Goal: Task Accomplishment & Management: Use online tool/utility

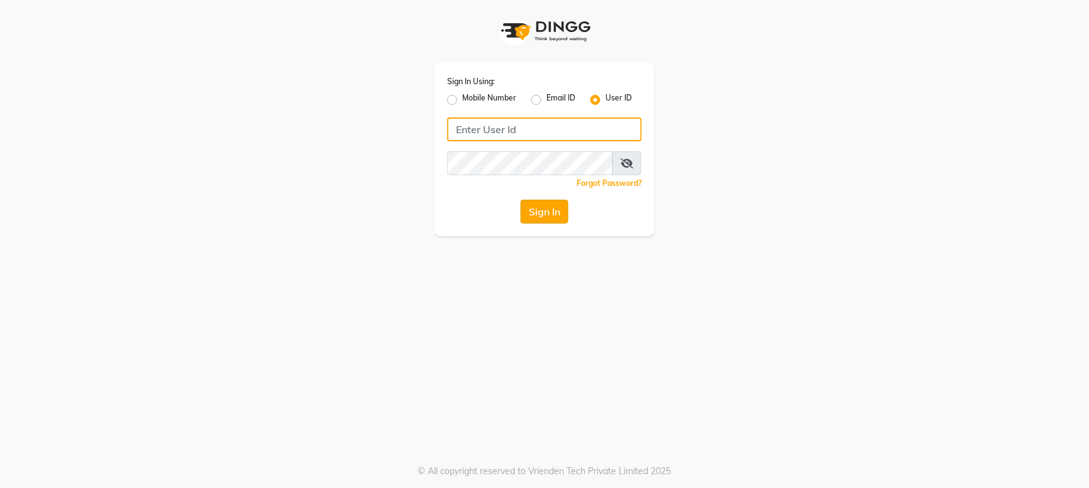
type input "fildil123"
click at [553, 215] on button "Sign In" at bounding box center [545, 212] width 48 height 24
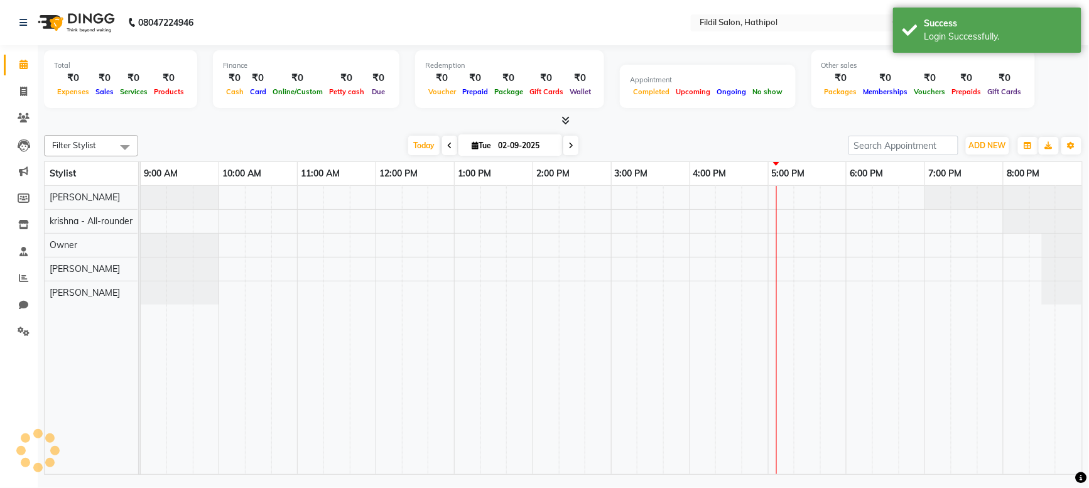
select select "en"
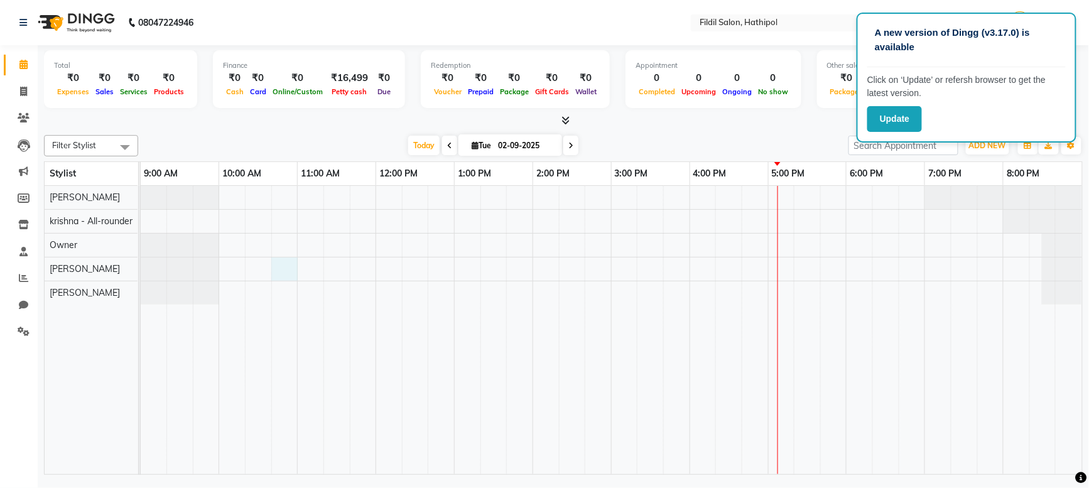
click at [284, 274] on div at bounding box center [611, 330] width 941 height 288
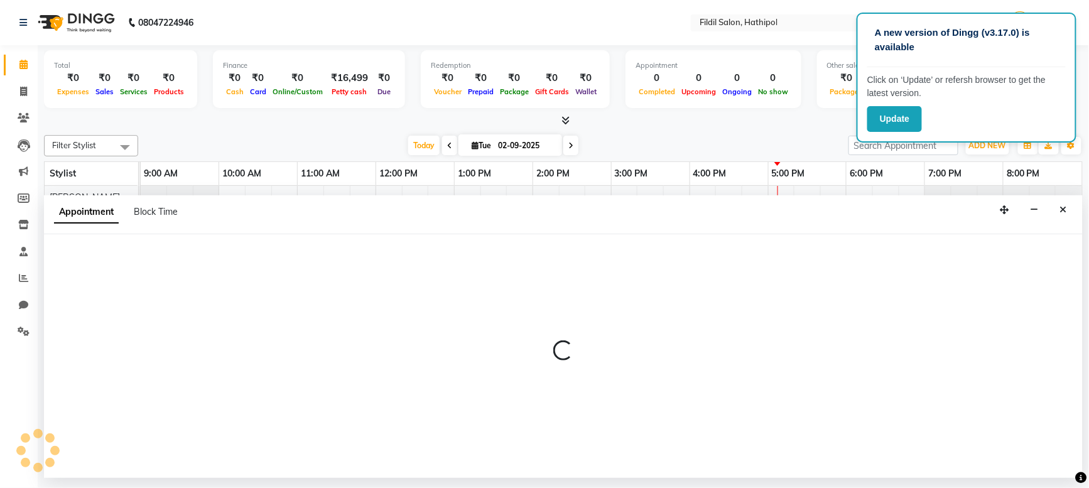
click at [284, 274] on div at bounding box center [563, 356] width 1039 height 244
select select "85728"
select select "tentative"
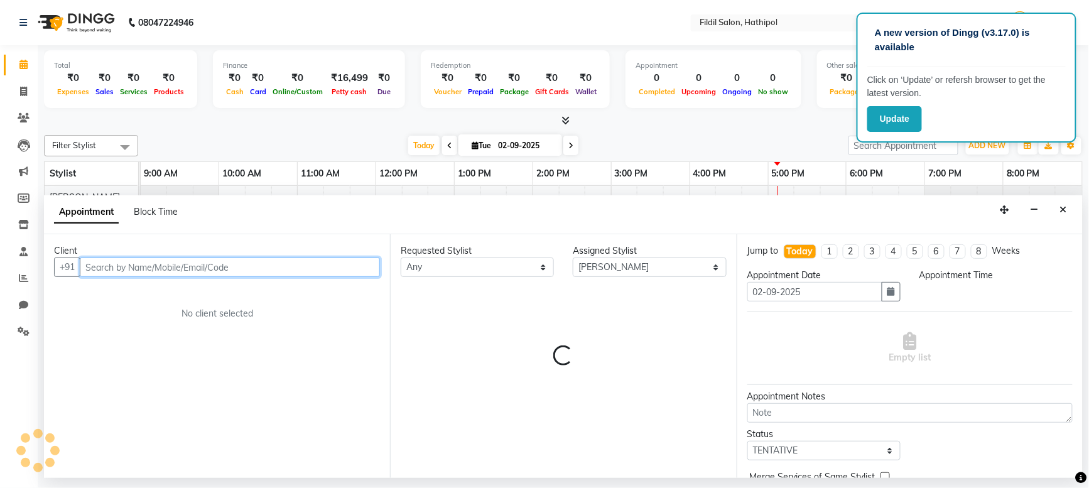
select select "645"
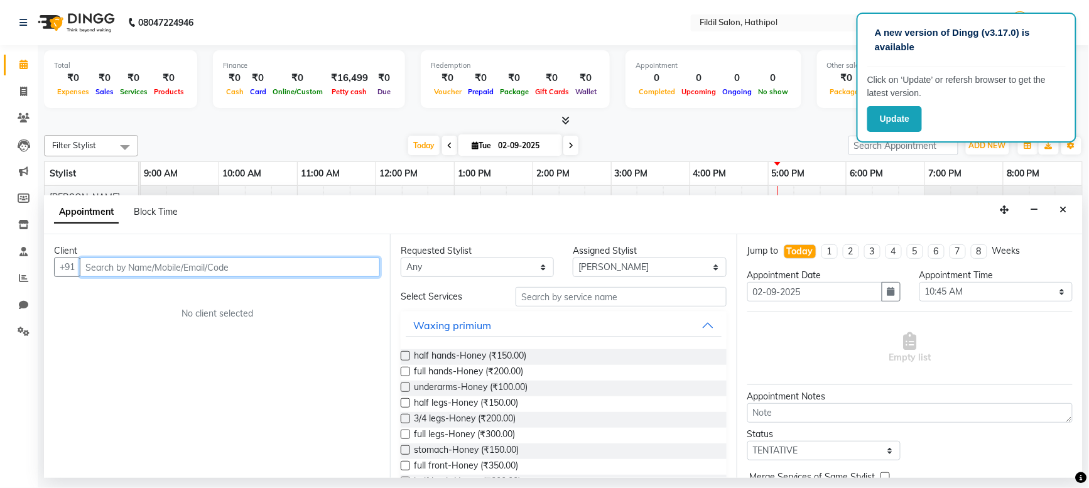
click at [124, 265] on input "text" at bounding box center [230, 266] width 300 height 19
type input "f"
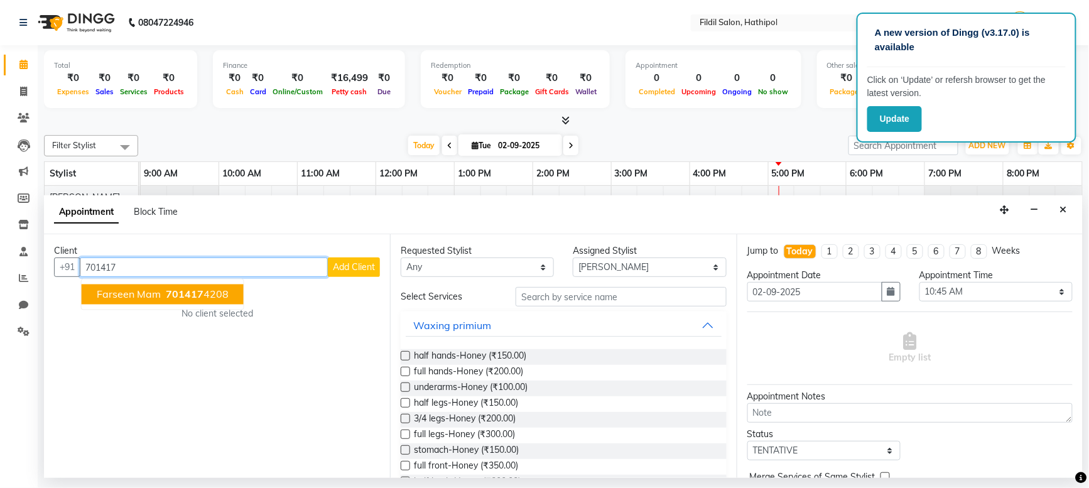
click at [188, 295] on span "701417" at bounding box center [185, 294] width 38 height 13
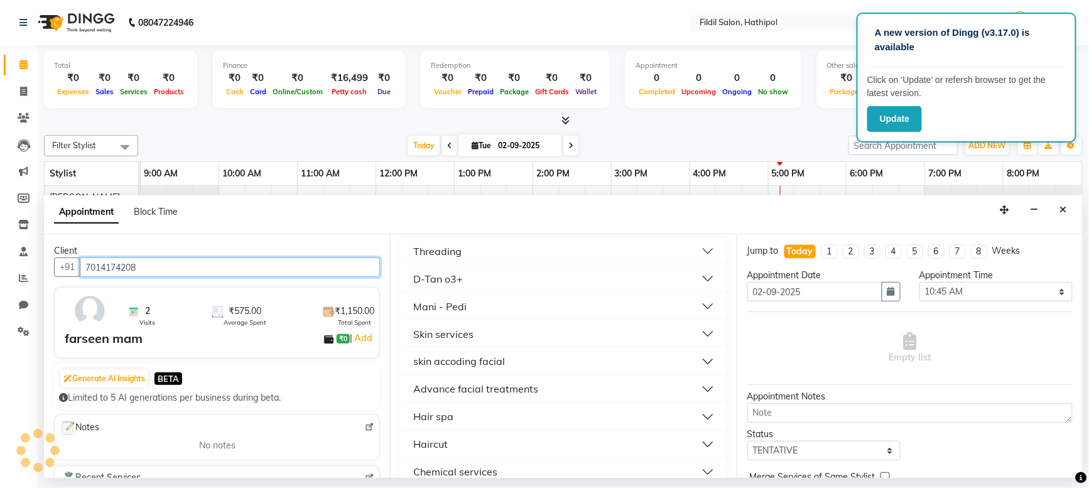
scroll to position [697, 0]
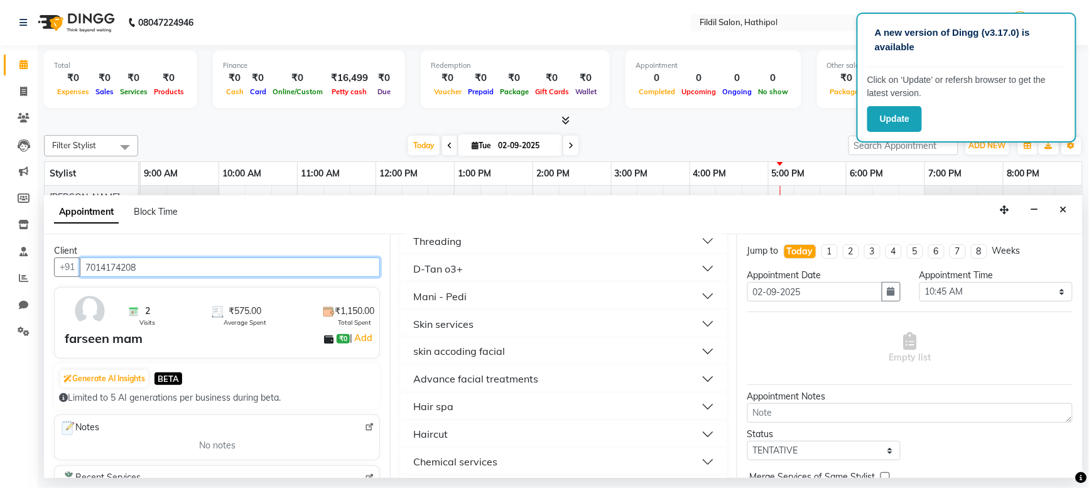
type input "7014174208"
click at [700, 410] on button "Hair spa" at bounding box center [563, 407] width 315 height 23
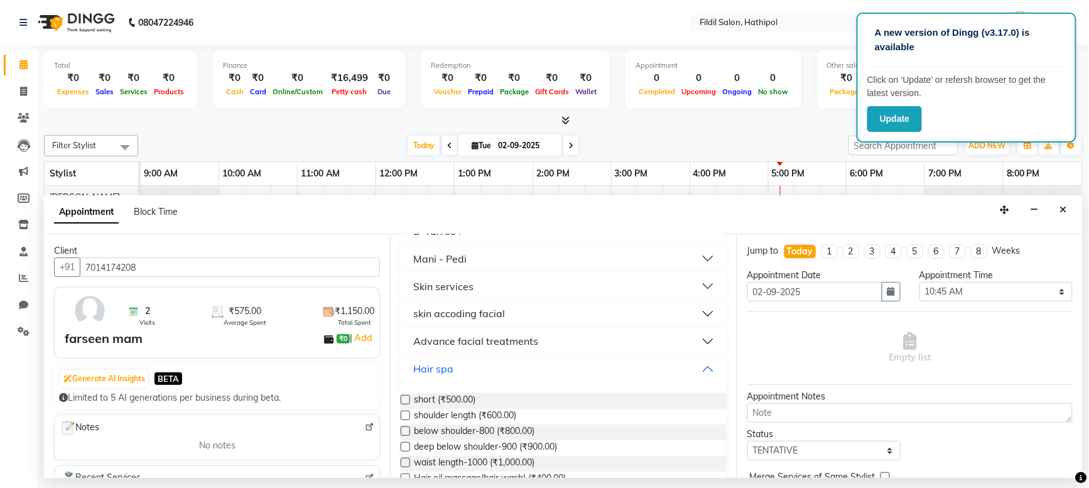
scroll to position [742, 0]
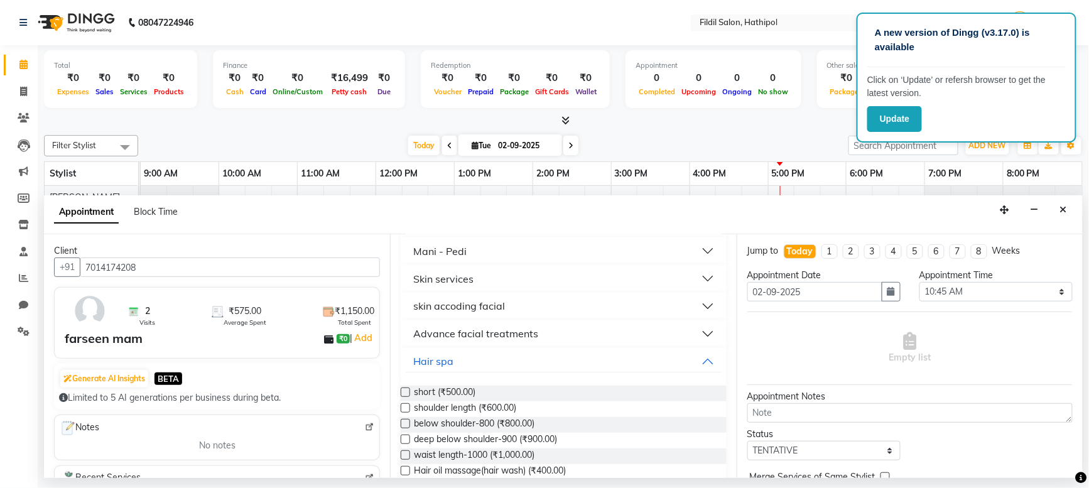
click at [405, 425] on label at bounding box center [405, 423] width 9 height 9
click at [405, 425] on input "checkbox" at bounding box center [405, 425] width 8 height 8
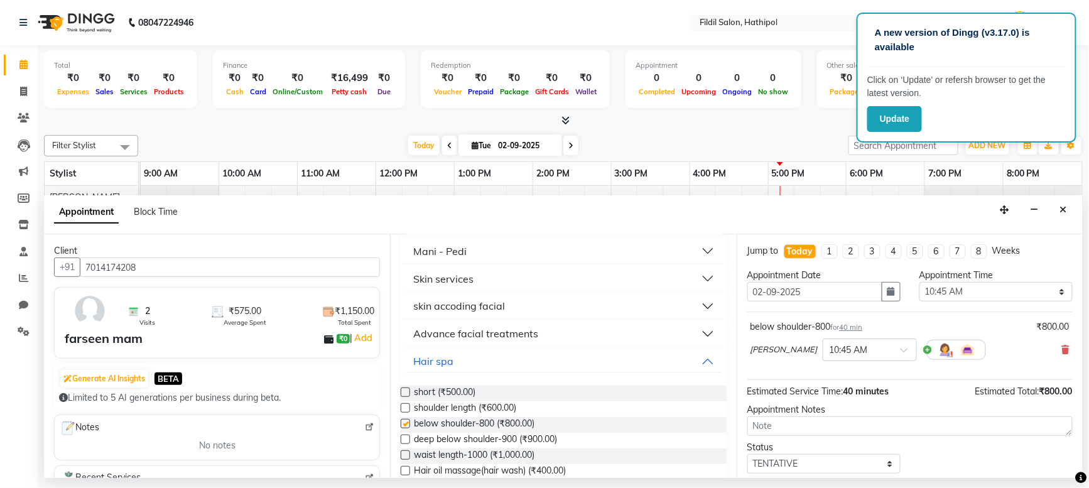
checkbox input "false"
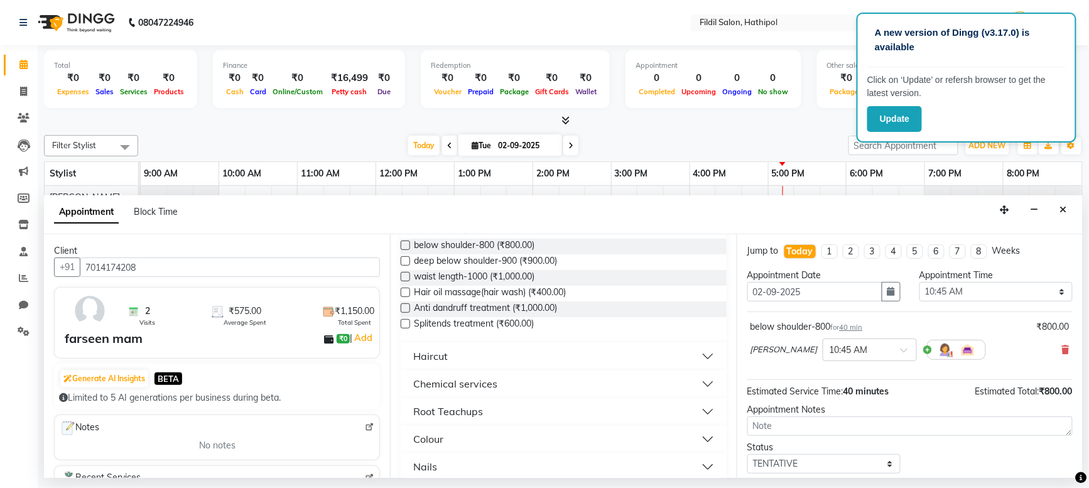
scroll to position [988, 0]
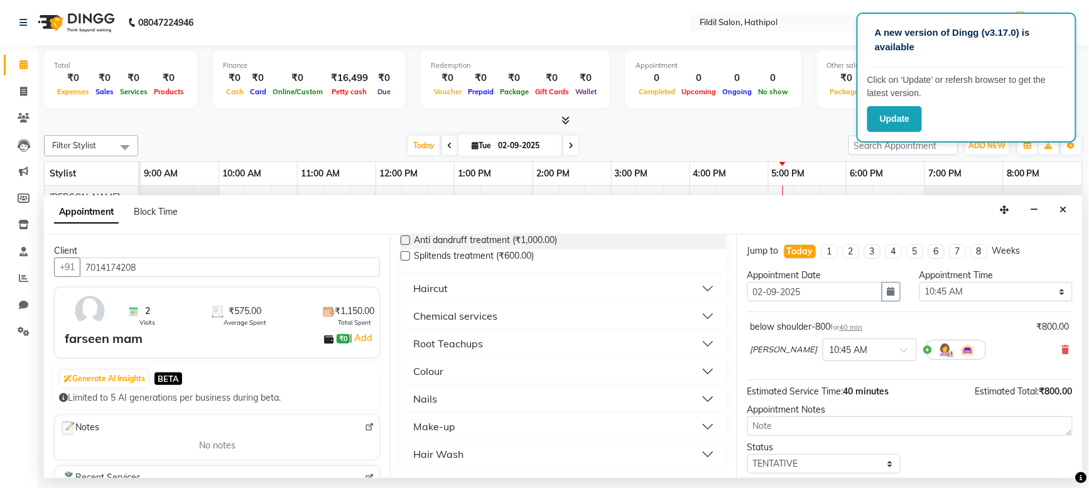
click at [580, 455] on button "Hair Wash" at bounding box center [563, 454] width 315 height 23
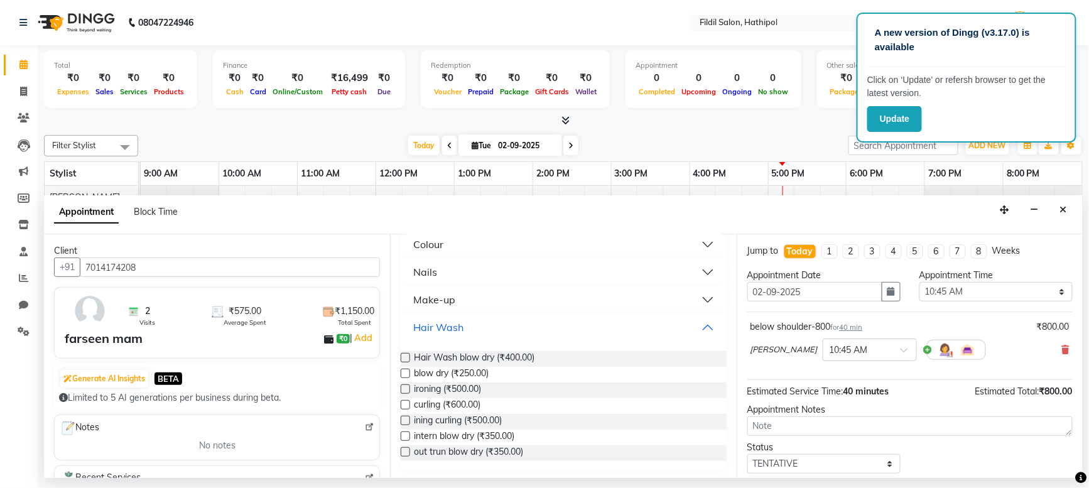
scroll to position [1118, 0]
click at [406, 371] on label at bounding box center [405, 370] width 9 height 9
click at [406, 371] on input "checkbox" at bounding box center [405, 372] width 8 height 8
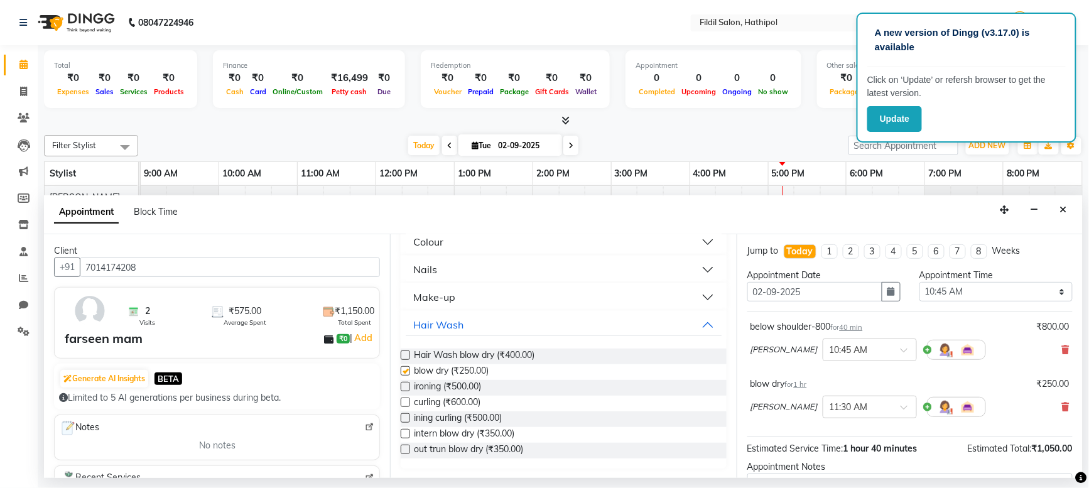
checkbox input "false"
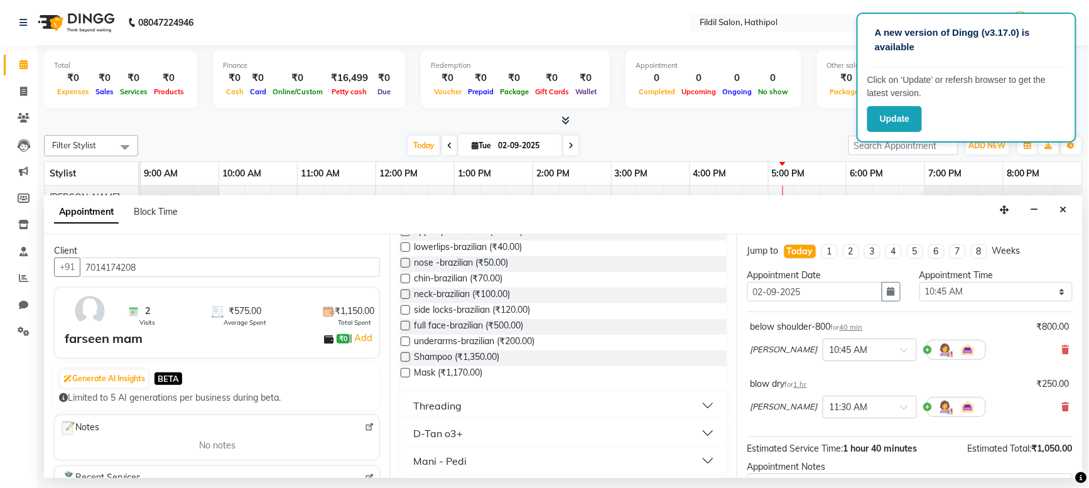
scroll to position [531, 0]
click at [603, 373] on div "Mask (₹1,170.00)" at bounding box center [563, 376] width 325 height 16
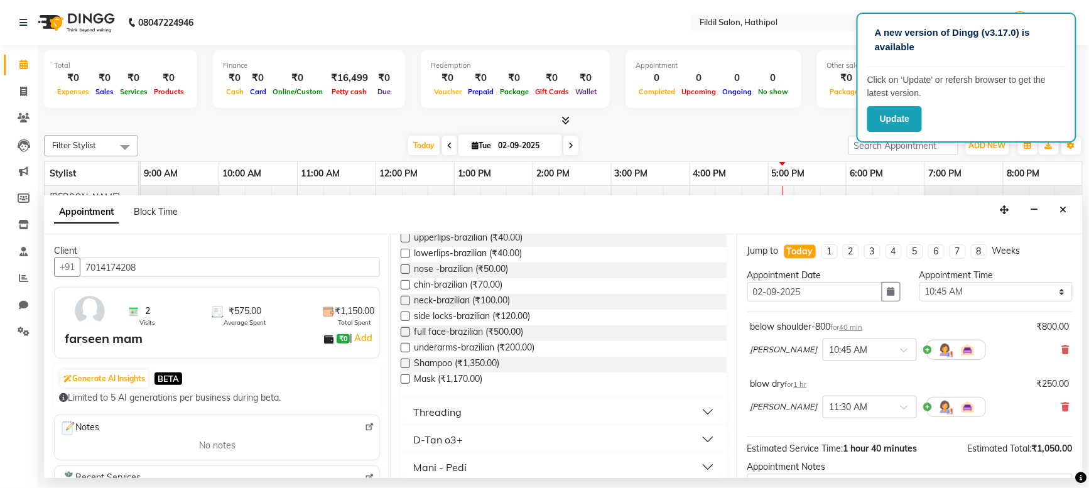
scroll to position [571, 0]
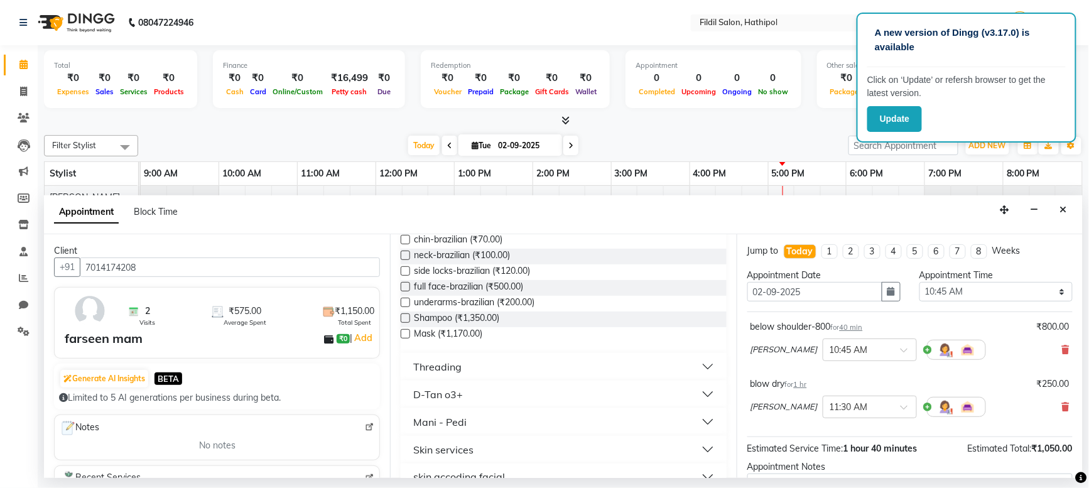
click at [472, 372] on button "Threading" at bounding box center [563, 366] width 315 height 23
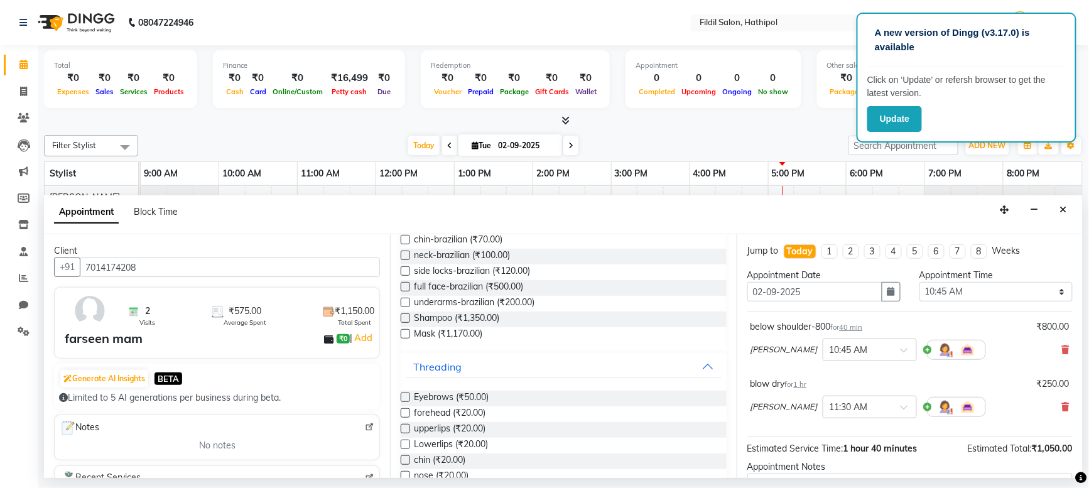
click at [403, 412] on label at bounding box center [405, 412] width 9 height 9
click at [403, 412] on input "checkbox" at bounding box center [405, 414] width 8 height 8
checkbox input "false"
click at [405, 428] on label at bounding box center [405, 428] width 9 height 9
click at [405, 428] on input "checkbox" at bounding box center [405, 430] width 8 height 8
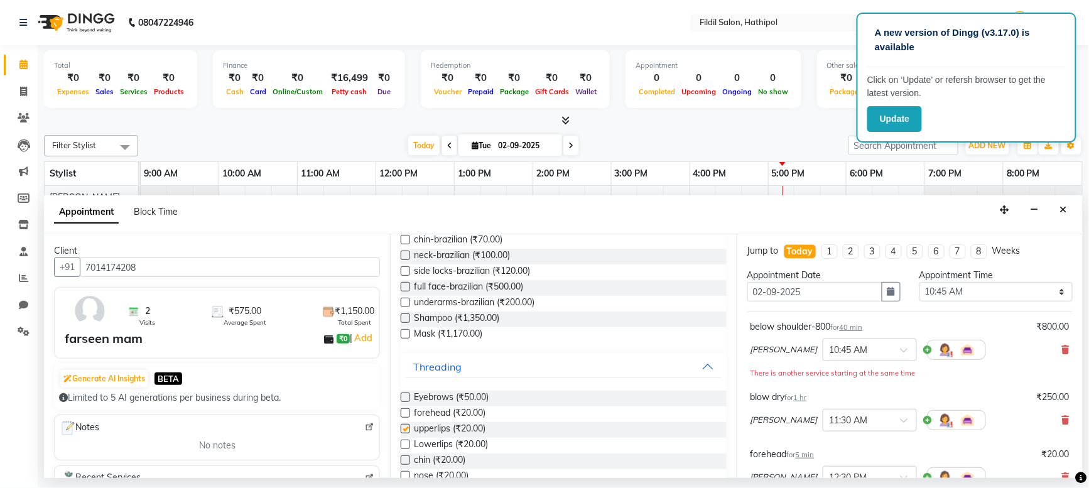
checkbox input "false"
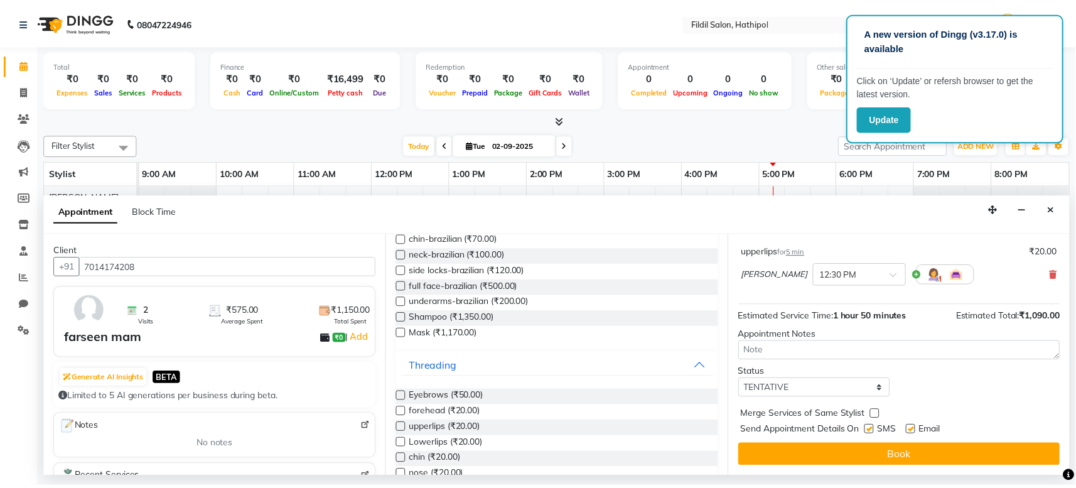
scroll to position [261, 0]
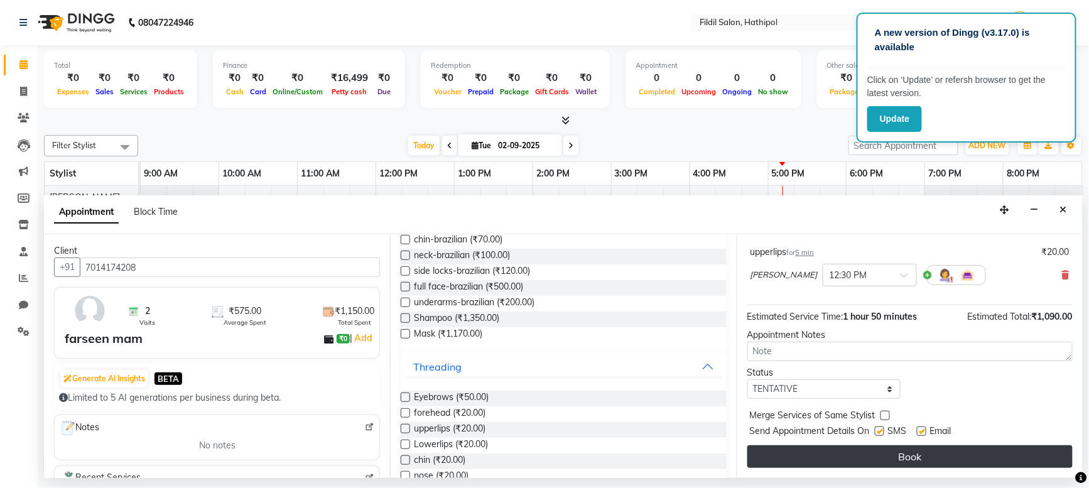
click at [935, 453] on button "Book" at bounding box center [909, 456] width 325 height 23
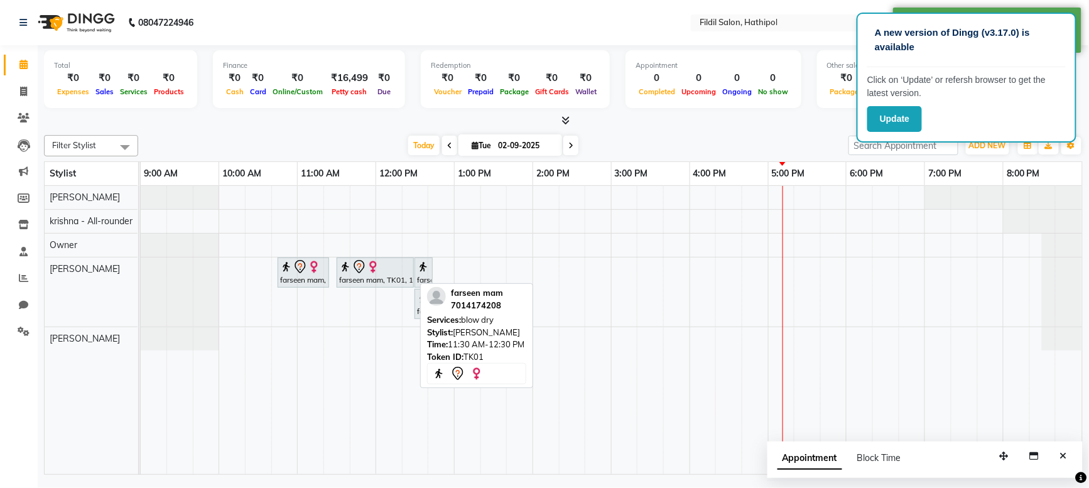
click at [370, 273] on img at bounding box center [373, 267] width 13 height 13
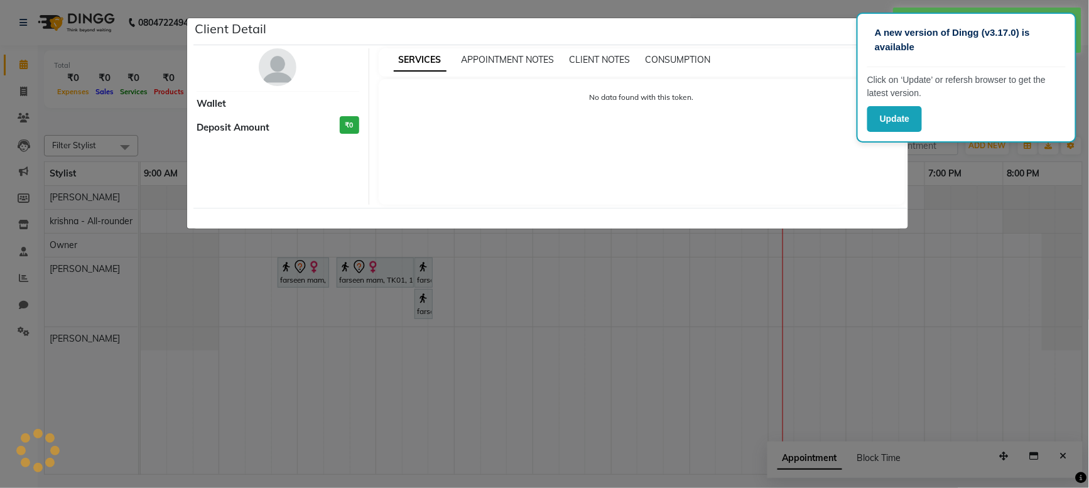
select select "7"
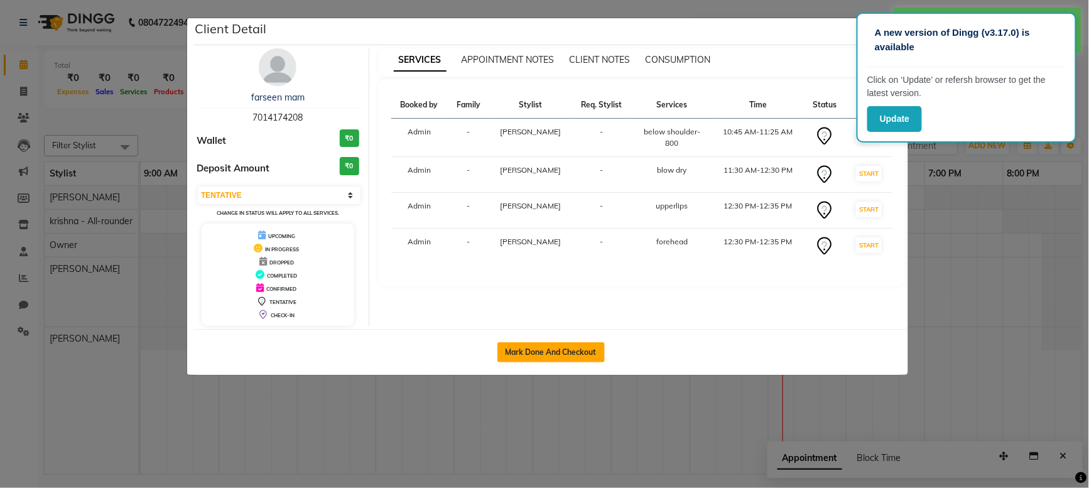
click at [528, 354] on button "Mark Done And Checkout" at bounding box center [550, 352] width 107 height 20
select select "service"
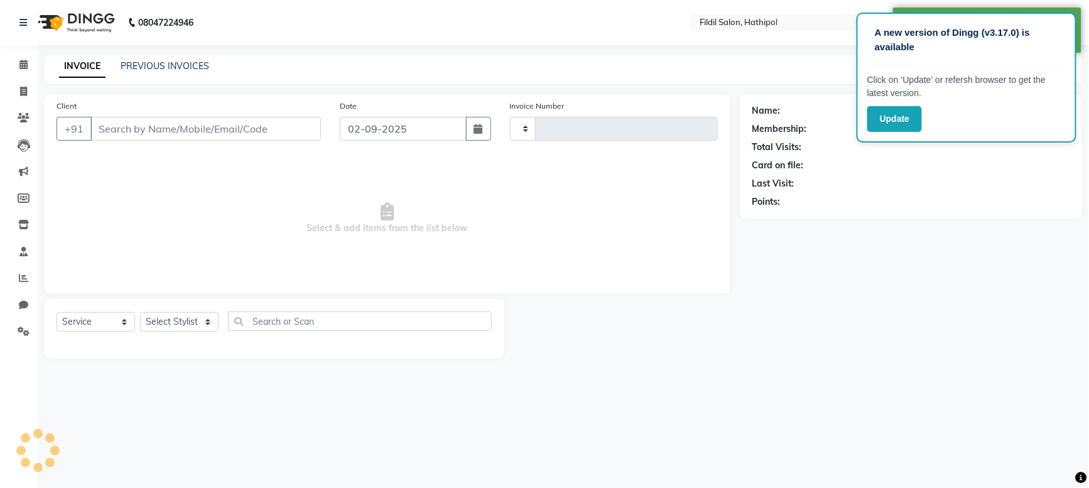
type input "0378"
select select "7760"
select select "P"
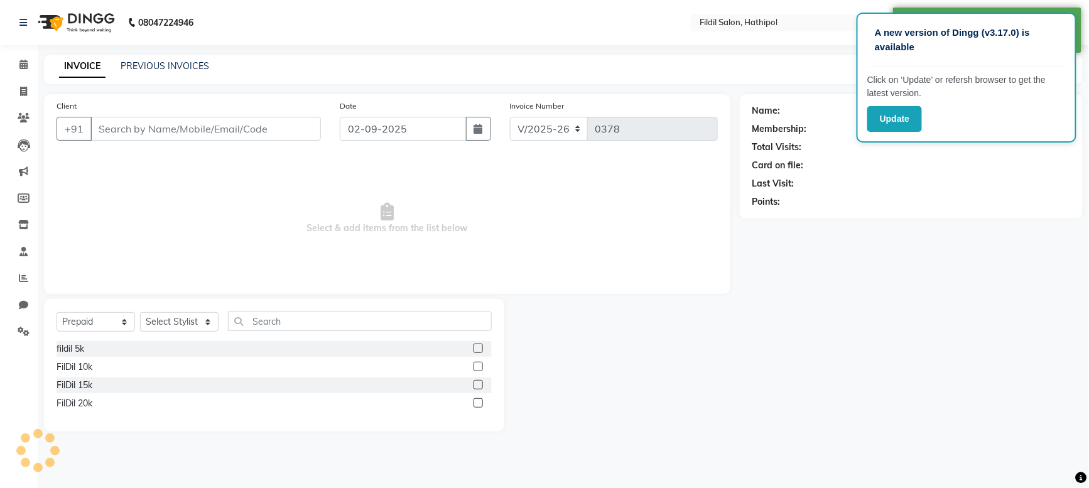
type input "7014174208"
select select "85728"
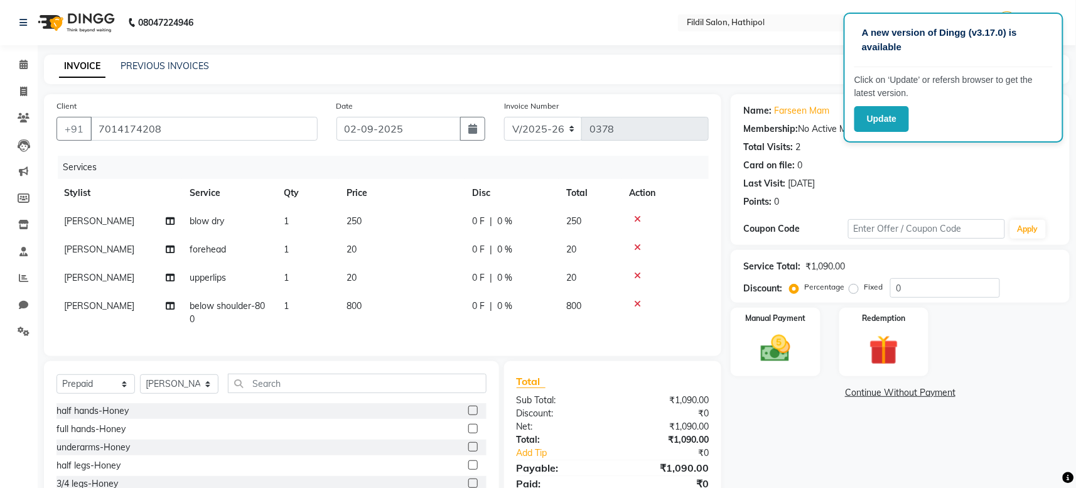
click at [864, 290] on label "Fixed" at bounding box center [873, 286] width 19 height 11
click at [857, 290] on input "Fixed" at bounding box center [856, 287] width 9 height 9
radio input "true"
click at [921, 289] on input "0" at bounding box center [945, 287] width 110 height 19
type input "9"
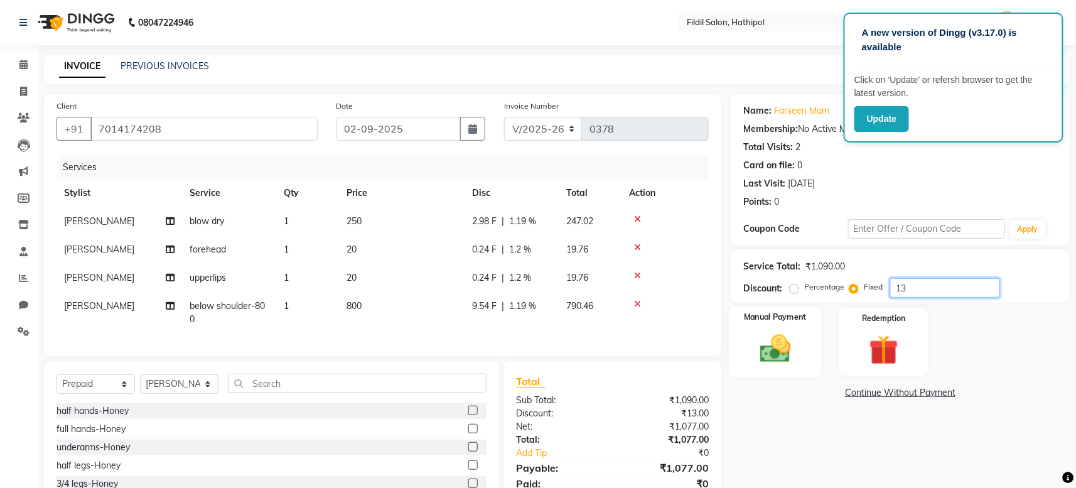
type input "1"
type input "9"
type input "150"
click at [797, 338] on img at bounding box center [776, 349] width 50 height 36
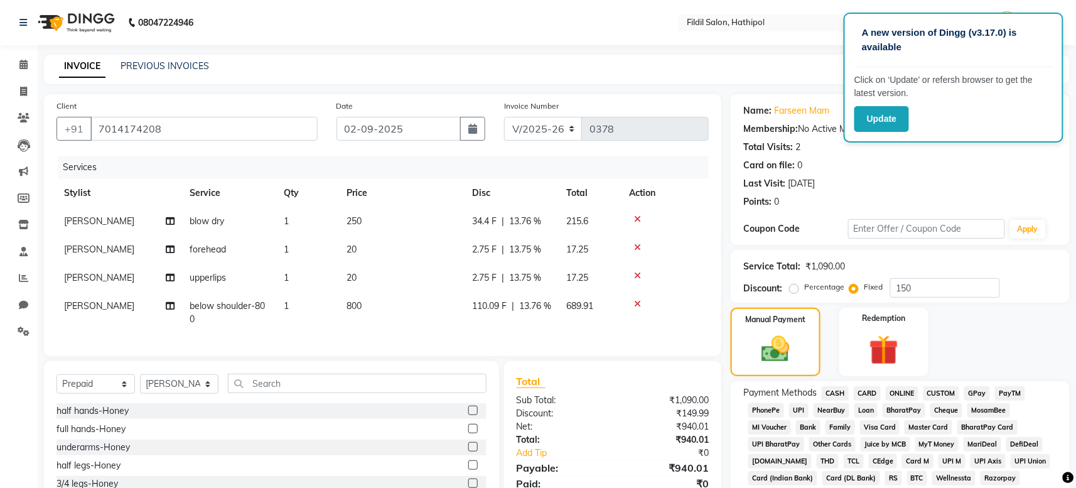
click at [838, 390] on span "CASH" at bounding box center [835, 393] width 27 height 14
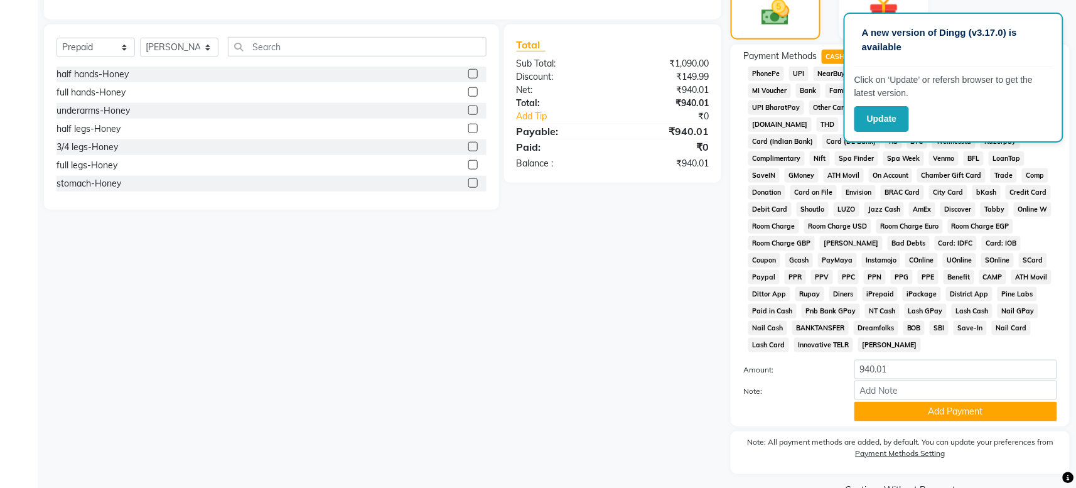
scroll to position [371, 0]
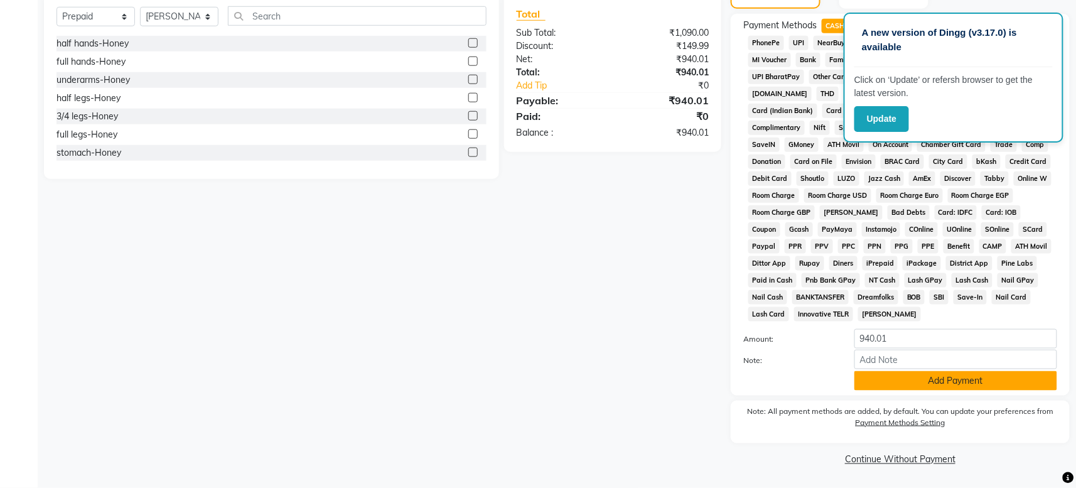
click at [938, 387] on button "Add Payment" at bounding box center [956, 380] width 203 height 19
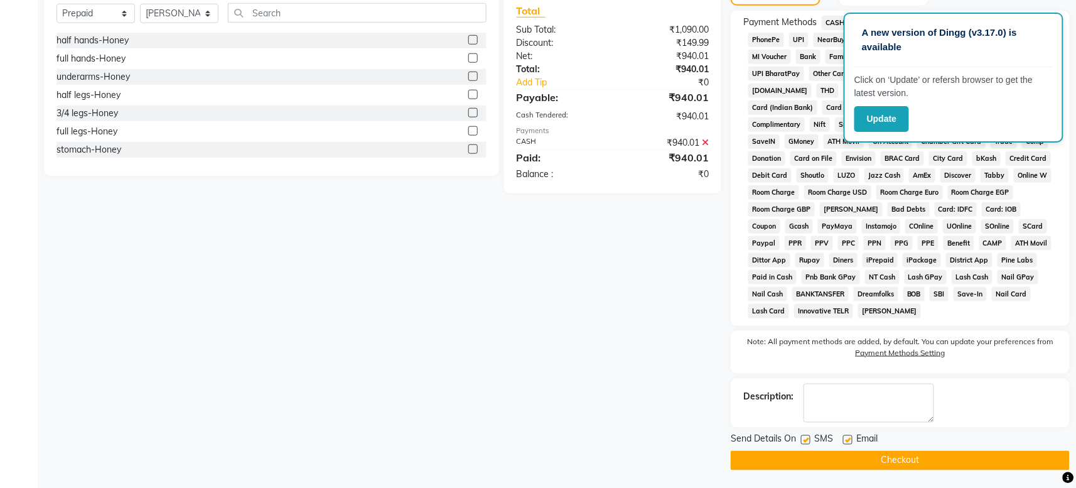
click at [902, 458] on button "Checkout" at bounding box center [900, 460] width 339 height 19
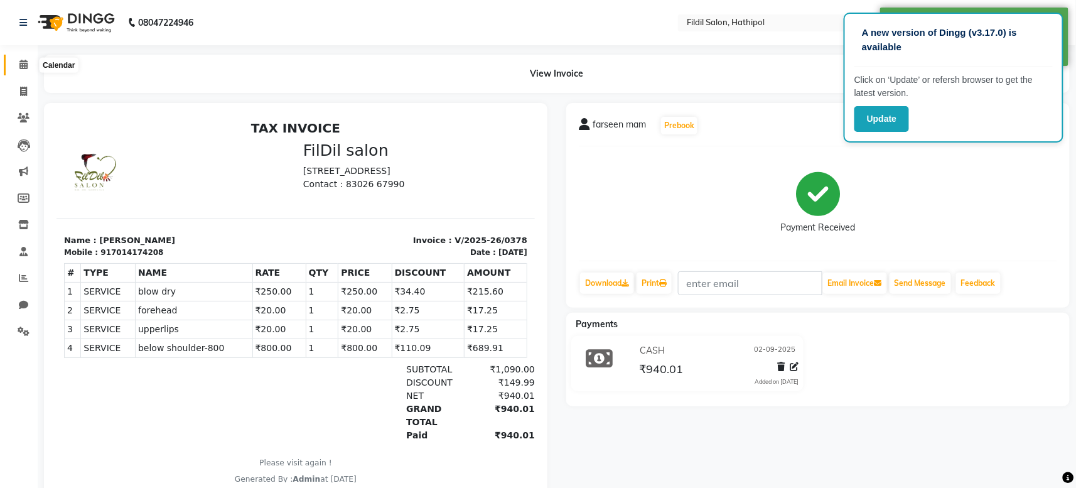
click at [25, 68] on icon at bounding box center [23, 64] width 8 height 9
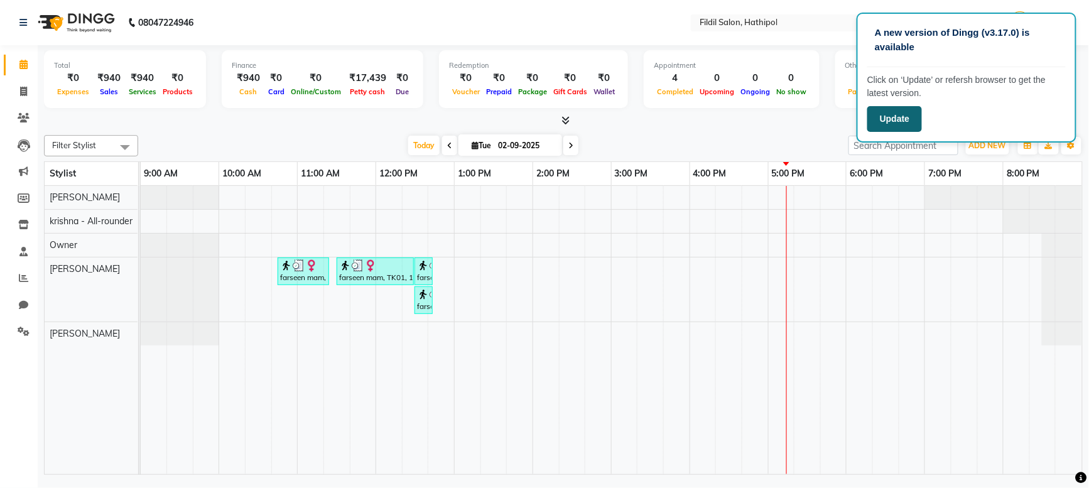
click at [897, 119] on button "Update" at bounding box center [894, 119] width 55 height 26
